Goal: Task Accomplishment & Management: Manage account settings

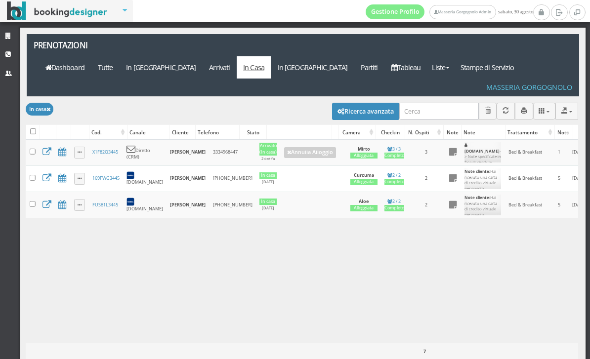
scroll to position [0, 227]
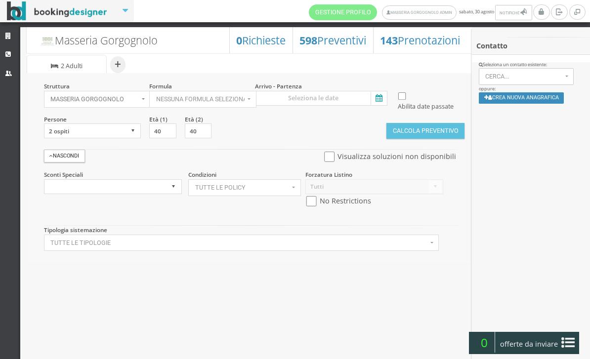
select select
click at [379, 100] on icon at bounding box center [377, 98] width 15 height 13
click at [379, 100] on input at bounding box center [321, 98] width 132 height 15
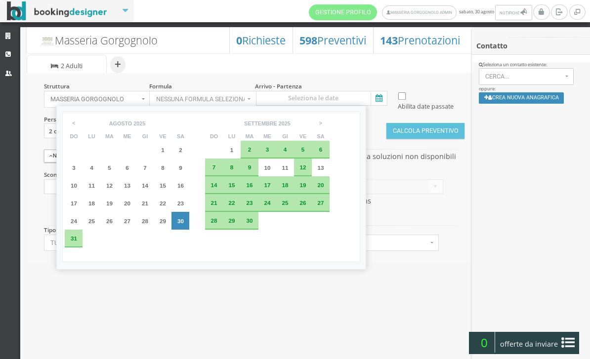
click at [305, 150] on span "5" at bounding box center [302, 149] width 3 height 6
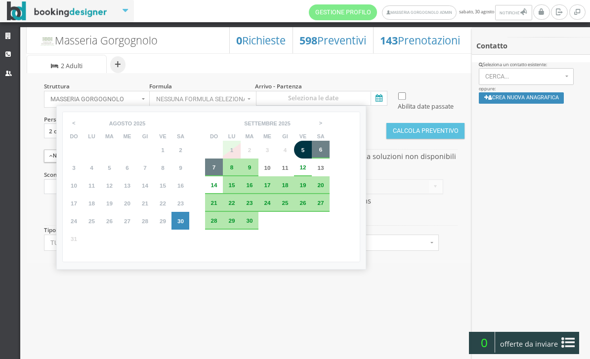
click at [218, 170] on div "7" at bounding box center [214, 167] width 8 height 6
type input "05 set 2025 - 07 set 2025"
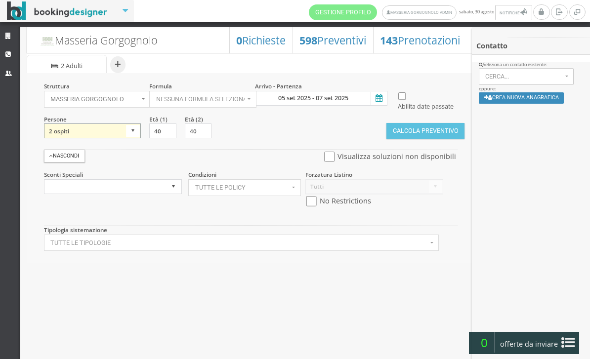
click at [124, 138] on select "1 ospite 2 ospiti 3 ospiti 4 ospiti 5 ospiti 6 ospiti 7 ospiti 8 ospiti 9 ospit…" at bounding box center [92, 130] width 97 height 15
select select "4"
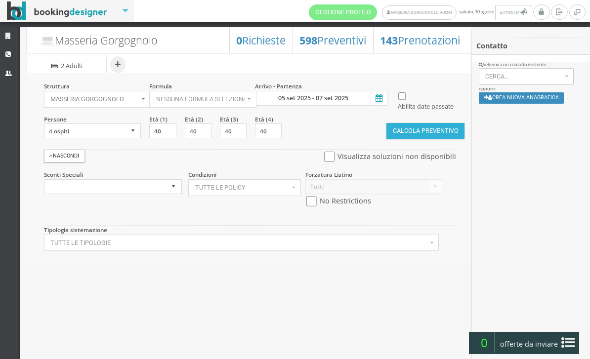
click at [442, 139] on button "Calcola Preventivo" at bounding box center [425, 131] width 78 height 16
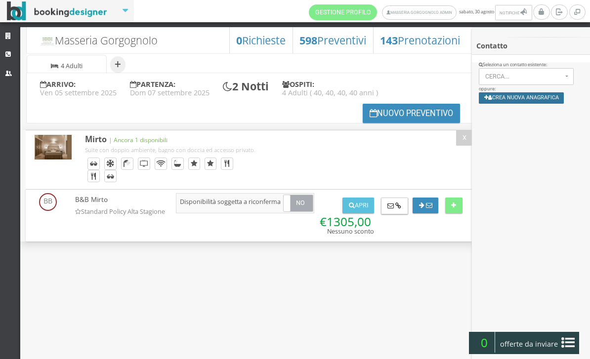
click at [533, 104] on button "Crea nuova anagrafica" at bounding box center [520, 97] width 85 height 11
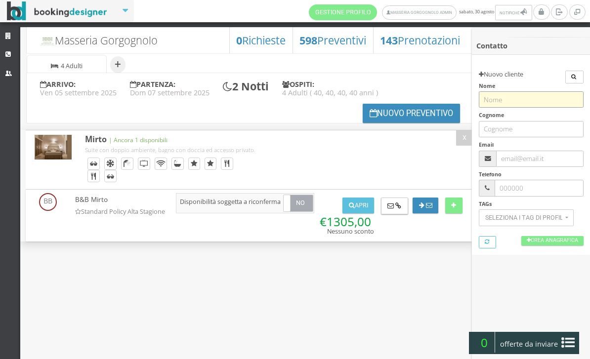
click at [529, 101] on input "text" at bounding box center [530, 99] width 105 height 16
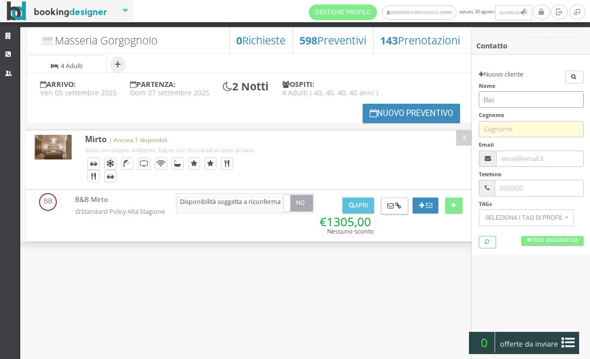
type input "Bas"
click at [535, 126] on input "text" at bounding box center [530, 129] width 105 height 16
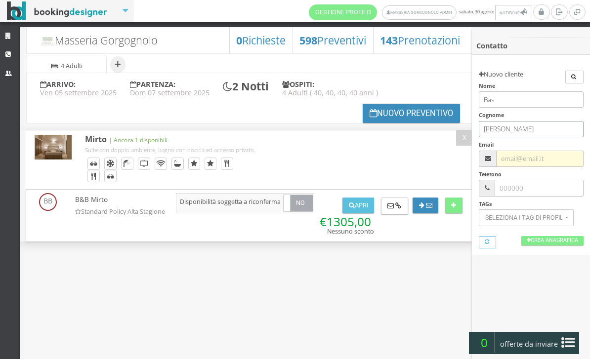
type input "vanhorick"
click at [533, 157] on input "text" at bounding box center [539, 159] width 87 height 16
paste input "bvanhorick@rocketmail.com"
type input "bvanhorick@rocketmail.com"
click at [560, 242] on link "Crea Anagrafica" at bounding box center [552, 240] width 62 height 9
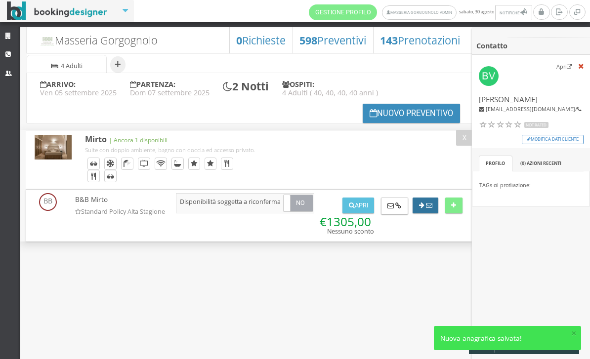
click at [434, 199] on button at bounding box center [425, 206] width 26 height 16
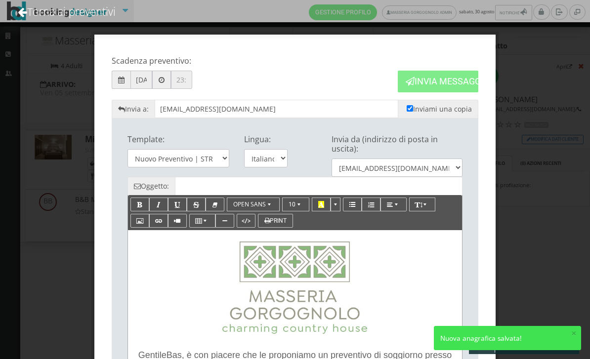
type input "Nuovo Preventivo - Bas Vanhorick dal 05/09 al 07/09"
click at [286, 157] on select "Italiano English" at bounding box center [265, 158] width 43 height 18
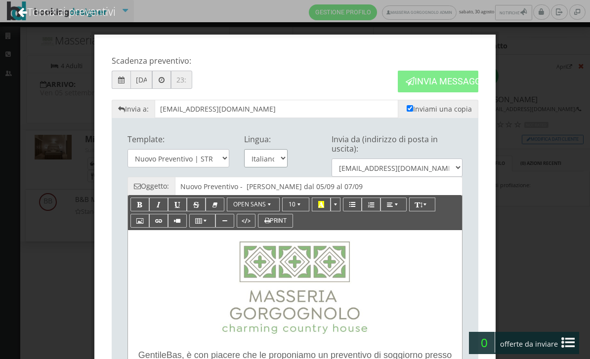
select select "en"
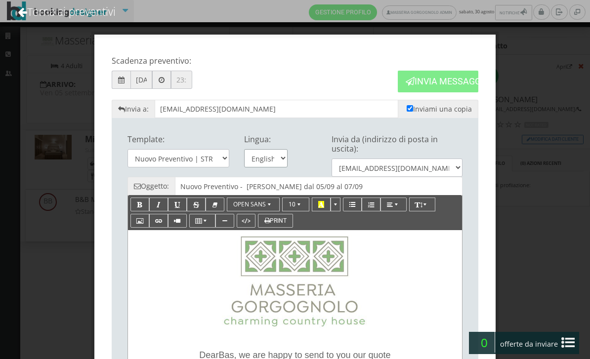
type input "Quote - Bas Vanhorick from 05/09 to 07/09"
click at [533, 78] on div "Scadenza preventivo: 05/09/2025 Invia Messaggio Invia a: bvanhorick@rocketmail.…" at bounding box center [295, 179] width 590 height 359
click at [116, 15] on link "Torna ai preventivi" at bounding box center [66, 11] width 124 height 41
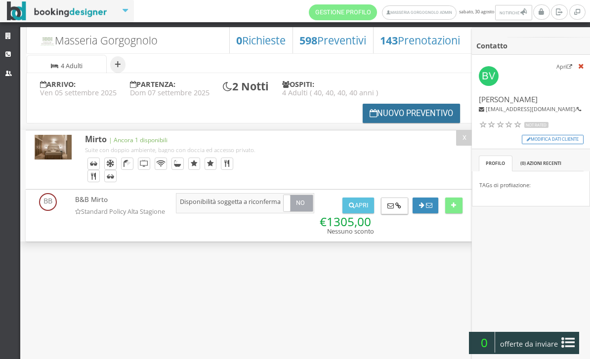
click at [386, 112] on button "Nuovo Preventivo" at bounding box center [411, 113] width 98 height 19
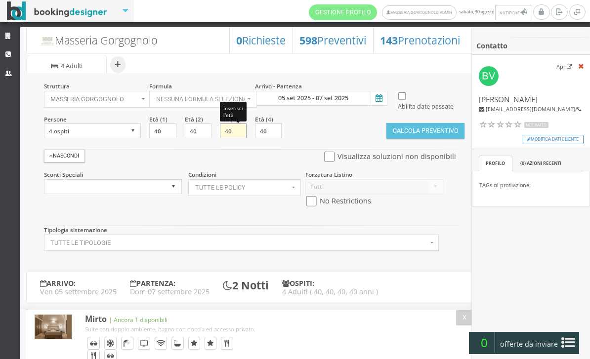
click at [236, 138] on input "40" at bounding box center [233, 130] width 27 height 15
click at [235, 138] on input "40" at bounding box center [233, 130] width 27 height 15
click at [231, 138] on input "40" at bounding box center [233, 130] width 27 height 15
type input "11"
click at [267, 138] on input "40" at bounding box center [268, 130] width 27 height 15
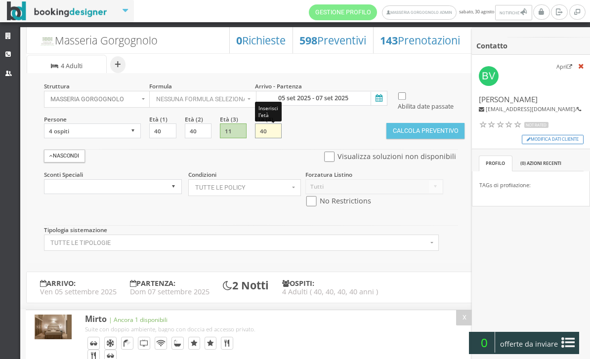
click at [269, 138] on input "40" at bounding box center [268, 130] width 27 height 15
click at [264, 138] on input "40" at bounding box center [268, 130] width 27 height 15
type input "13"
click at [331, 134] on div "Struttura Masseria Gorgognolo × Seleziona Masseria Gorgognolo Masseria Gorgogno…" at bounding box center [250, 168] width 446 height 190
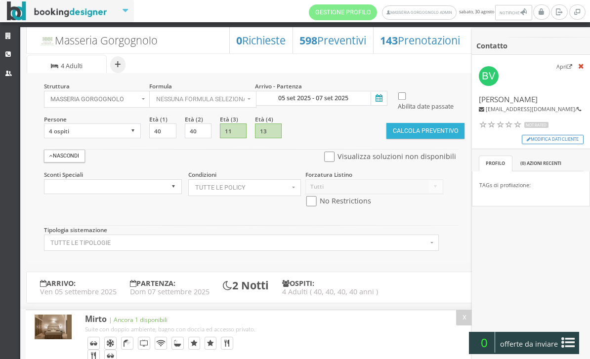
click at [422, 139] on button "Calcola Preventivo" at bounding box center [425, 131] width 78 height 16
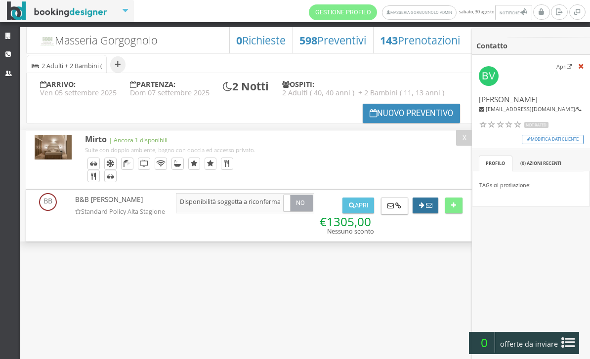
click at [428, 209] on icon at bounding box center [429, 205] width 6 height 6
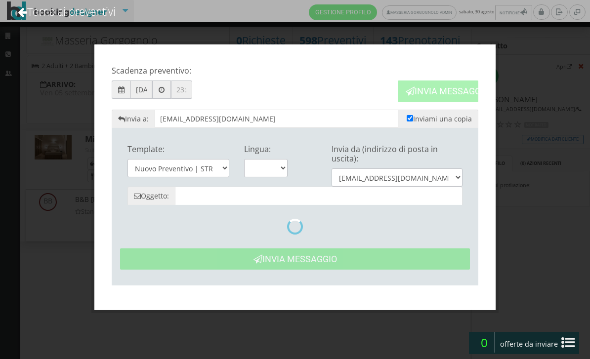
type input "Nuovo Preventivo - [PERSON_NAME] dal 05/09 al 07/09"
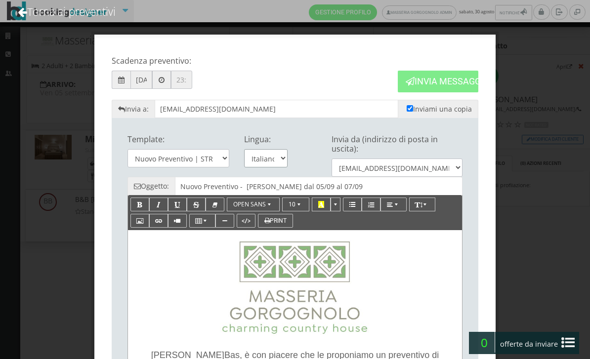
click at [279, 158] on select "Italiano English" at bounding box center [265, 158] width 43 height 18
select select "en"
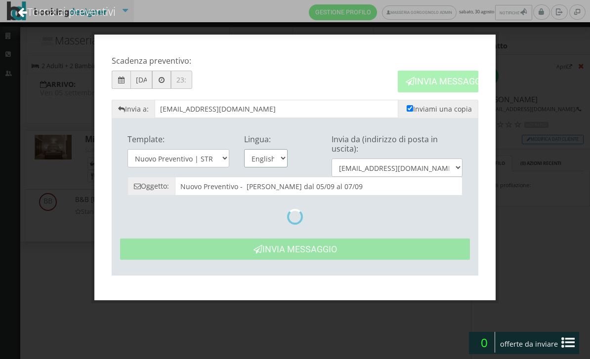
type input "Quote - Bas Vanhorick from 05/09 to 07/09"
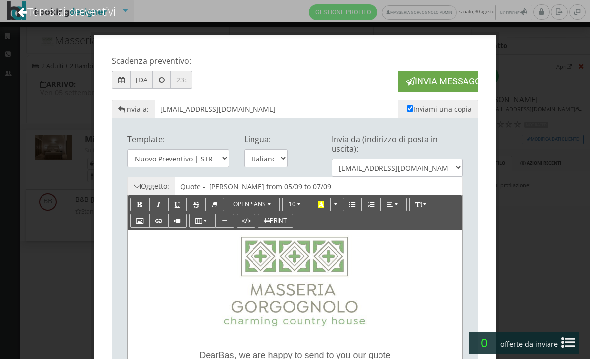
click at [445, 80] on button "Invia Messaggio" at bounding box center [437, 81] width 80 height 21
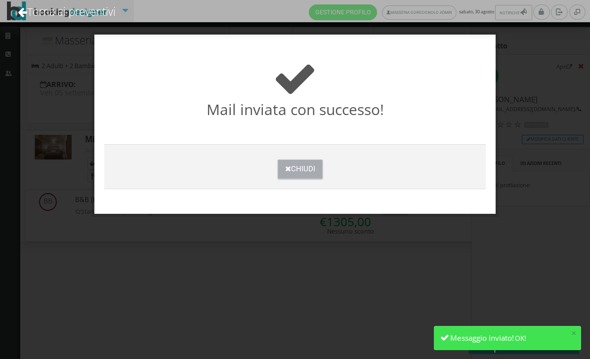
click at [312, 171] on button "Chiudi" at bounding box center [299, 168] width 45 height 19
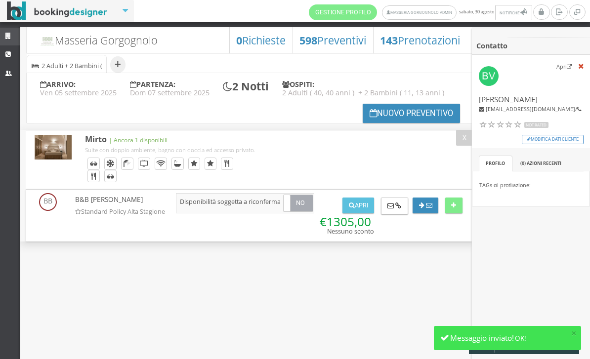
click at [9, 40] on link "Strutture" at bounding box center [10, 37] width 20 height 18
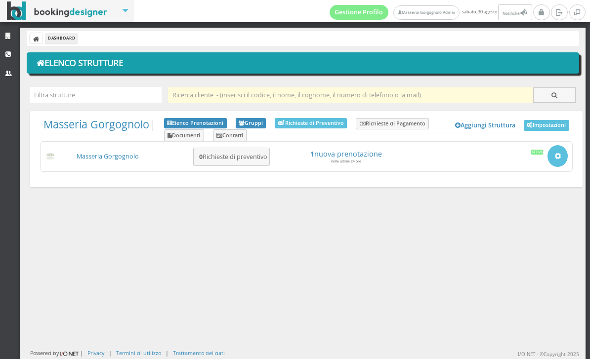
click at [209, 100] on input "text" at bounding box center [350, 95] width 365 height 16
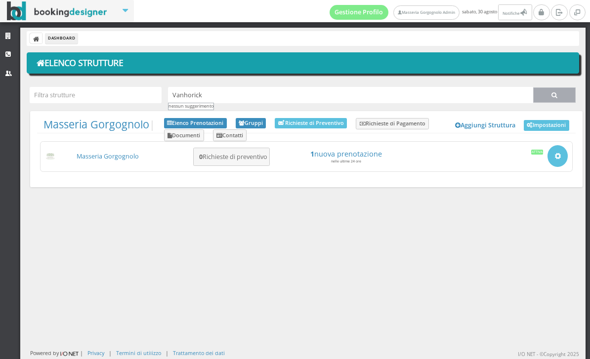
click at [545, 101] on button "button" at bounding box center [554, 95] width 42 height 16
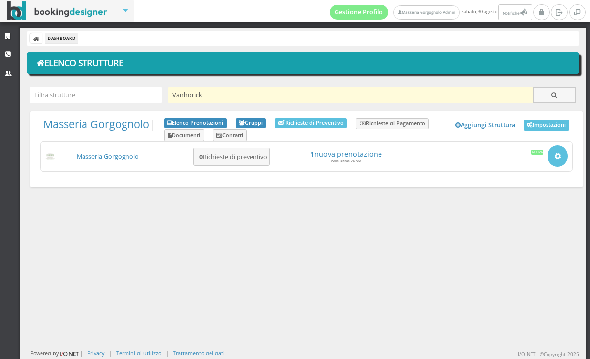
click at [203, 100] on input "Vanhorick" at bounding box center [350, 95] width 365 height 16
click at [200, 93] on input "Vanhorick" at bounding box center [350, 95] width 365 height 16
click at [201, 90] on input "Vanhorick" at bounding box center [350, 95] width 365 height 16
paste input "Bas"
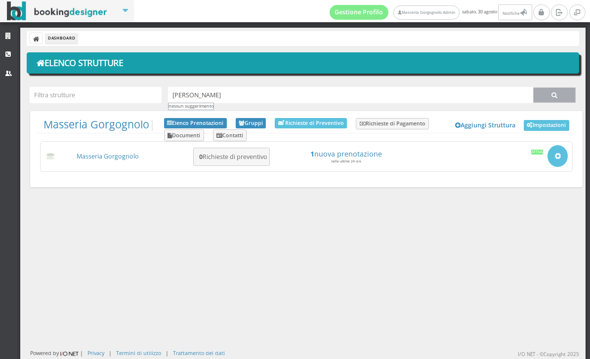
click at [552, 96] on icon "button" at bounding box center [554, 95] width 6 height 6
click at [560, 99] on button "button" at bounding box center [554, 95] width 42 height 16
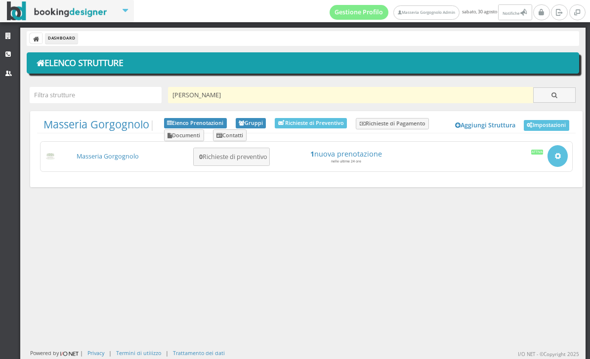
click at [382, 97] on input "[PERSON_NAME]" at bounding box center [350, 95] width 365 height 16
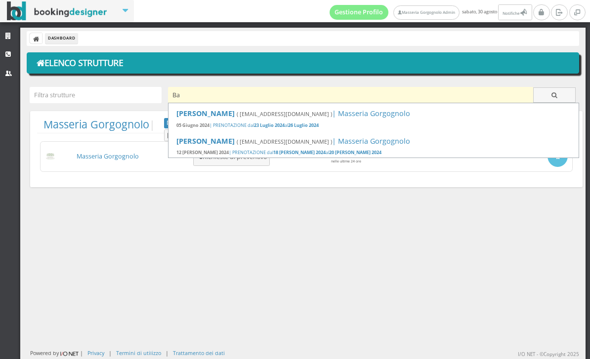
type input "B"
paste input "[PERSON_NAME]"
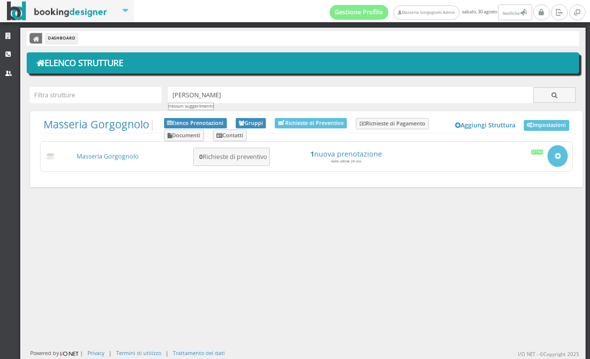
type input "[PERSON_NAME]"
click at [33, 37] on icon at bounding box center [36, 39] width 7 height 7
click at [6, 37] on icon at bounding box center [9, 36] width 8 height 6
click at [8, 51] on icon at bounding box center [9, 54] width 8 height 6
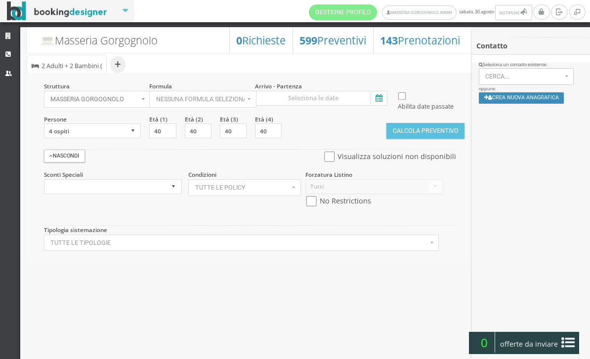
select select
click at [11, 34] on icon at bounding box center [9, 36] width 8 height 6
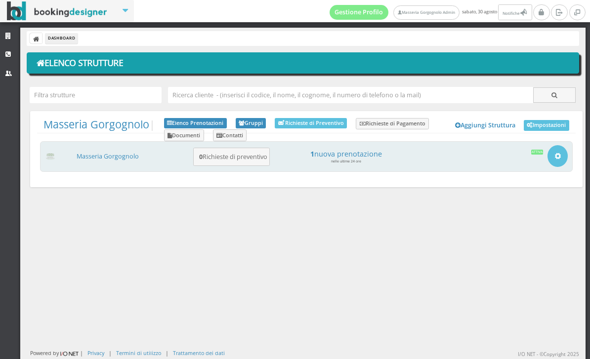
click at [117, 142] on div "Masseria Gorgognolo 0 Richieste di preventivo 1 nuova prenotazione nelle ultime…" at bounding box center [306, 156] width 532 height 31
click at [119, 155] on link "Masseria Gorgognolo" at bounding box center [108, 156] width 62 height 8
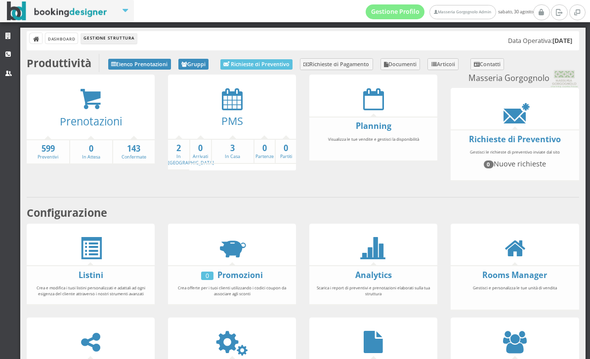
click at [230, 110] on div "PMS" at bounding box center [232, 124] width 128 height 28
click at [231, 152] on strong "3" at bounding box center [232, 148] width 41 height 11
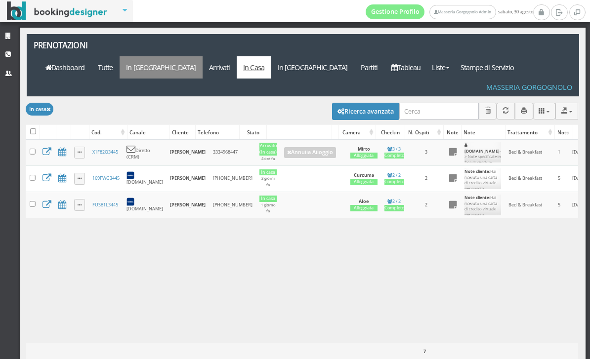
click at [202, 56] on link "In Arrivo" at bounding box center [160, 67] width 83 height 22
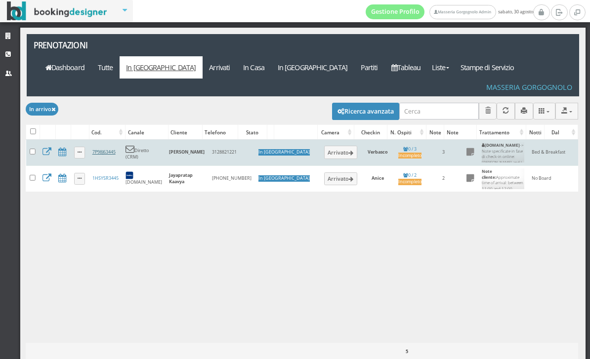
click at [106, 149] on link "7P98J63445" at bounding box center [103, 152] width 23 height 6
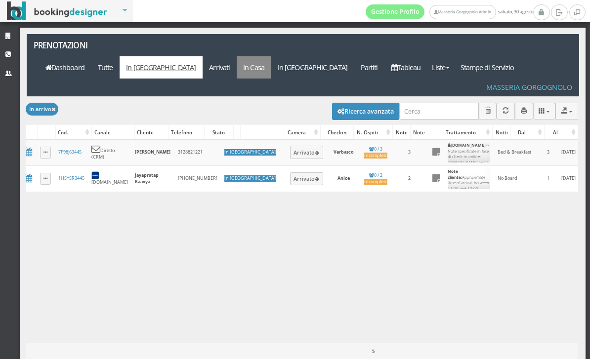
click at [271, 56] on link "In Casa" at bounding box center [254, 67] width 35 height 22
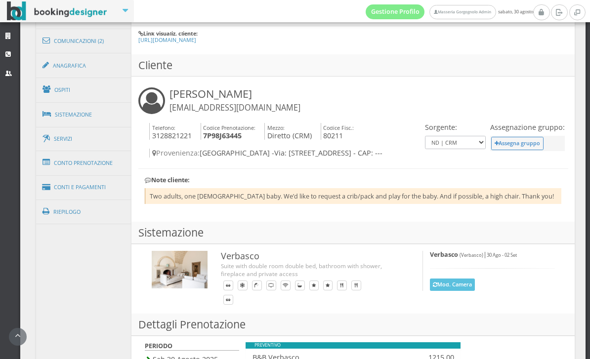
scroll to position [500, 0]
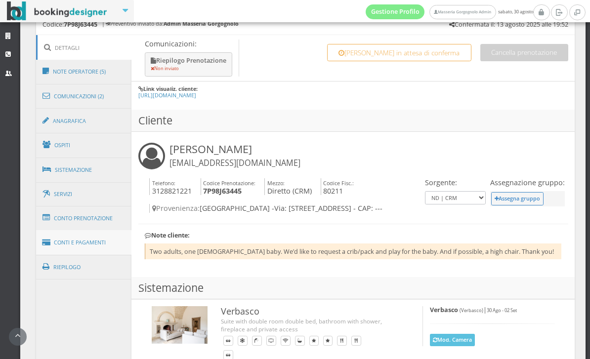
click at [81, 242] on link "Conti e Pagamenti" at bounding box center [84, 242] width 96 height 25
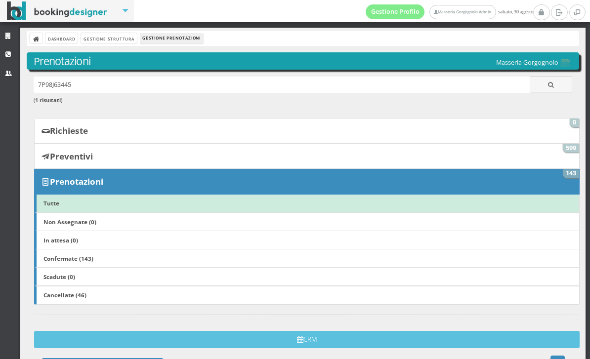
scroll to position [0, 0]
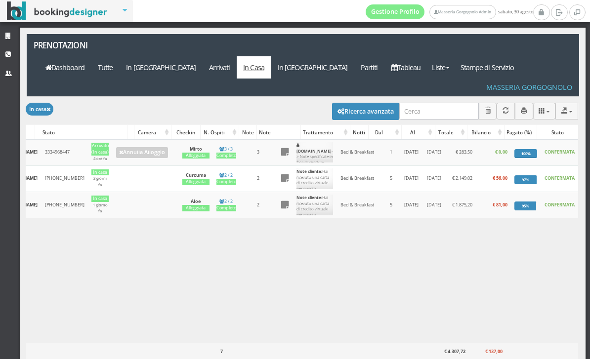
click at [157, 23] on div "Gestione Profilo Masseria Gorgognolo Admin sabato, 30 agosto Strutture CRM Uten…" at bounding box center [295, 179] width 590 height 359
click at [91, 56] on link "Dashboard" at bounding box center [65, 67] width 52 height 22
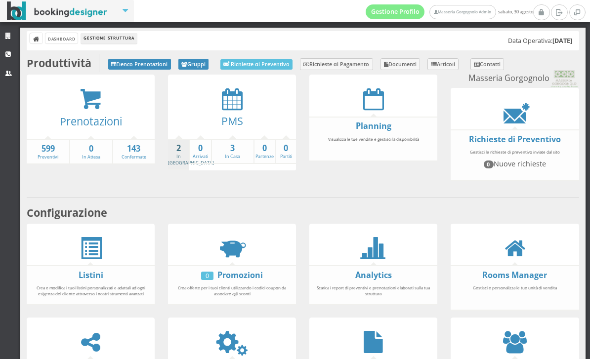
click at [179, 147] on strong "2" at bounding box center [178, 148] width 21 height 11
